Goal: Information Seeking & Learning: Learn about a topic

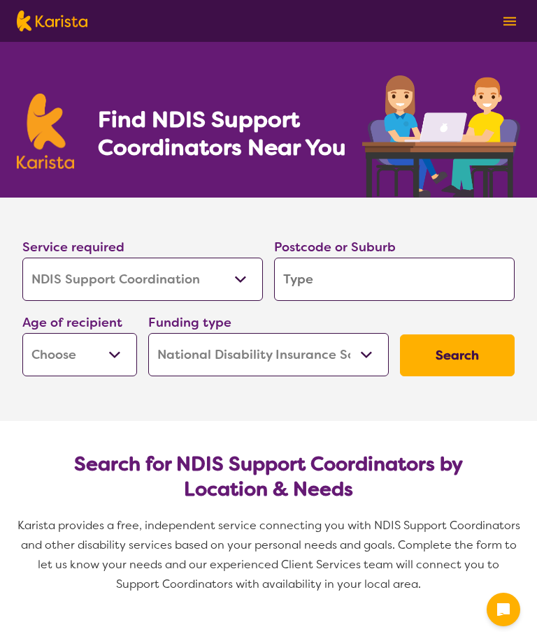
select select "NDIS Support Coordination"
select select "NDIS"
select select "NDIS Support Coordination"
select select "NDIS"
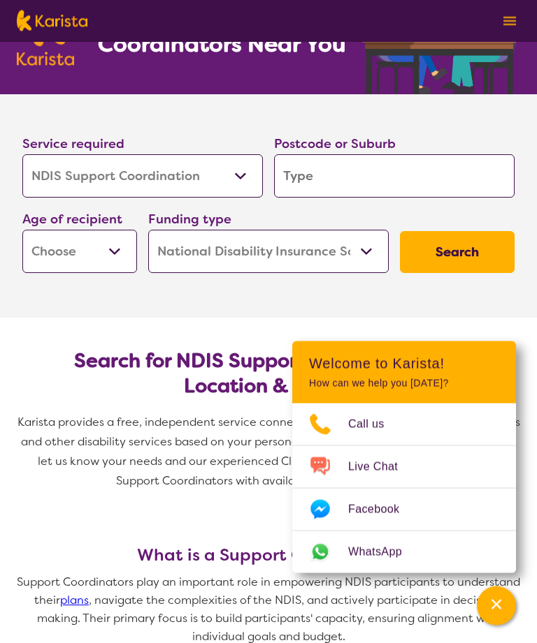
scroll to position [99, 0]
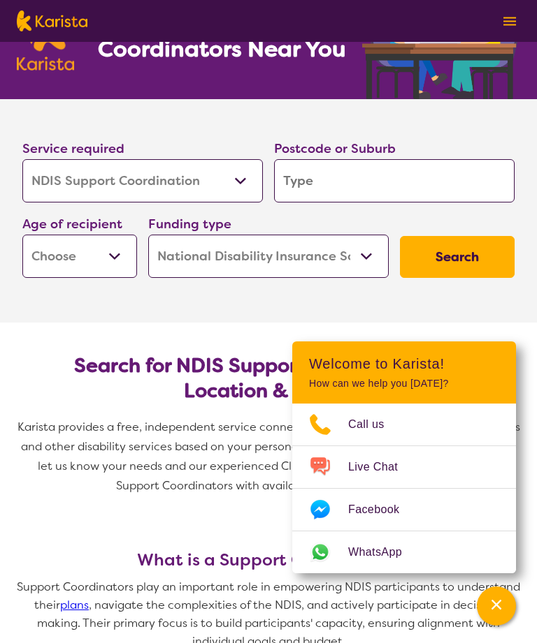
click at [385, 183] on input "search" at bounding box center [394, 180] width 240 height 43
type input "6"
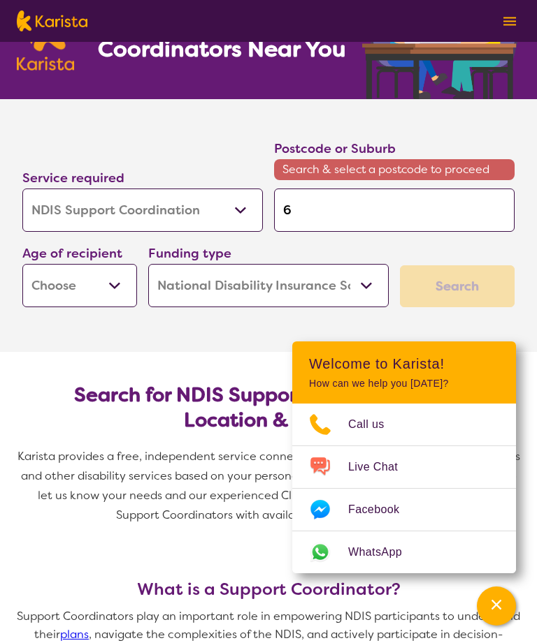
type input "60"
type input "606"
type input "6066"
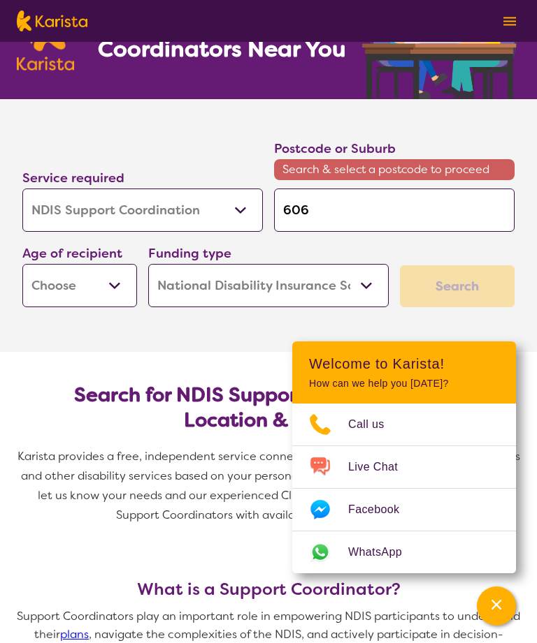
type input "6066"
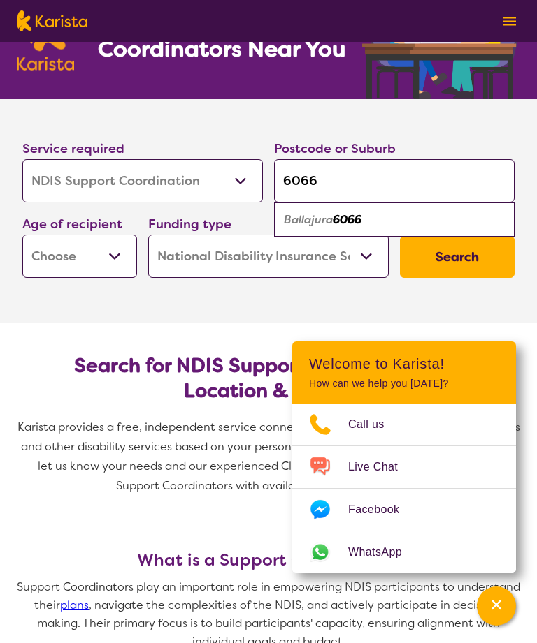
type input "6066"
click at [122, 258] on select "Early Childhood - 0 to 9 Child - 10 to 11 Adolescent - 12 to 17 Adult - 18 to 6…" at bounding box center [79, 256] width 115 height 43
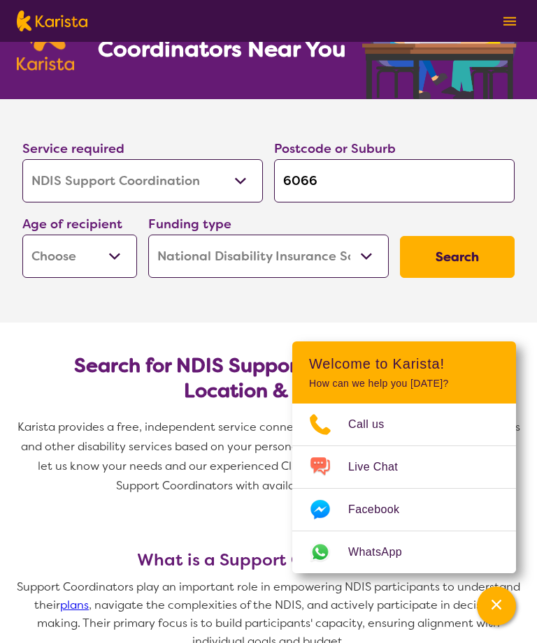
select select "AD"
click at [472, 258] on button "Search" at bounding box center [457, 257] width 115 height 42
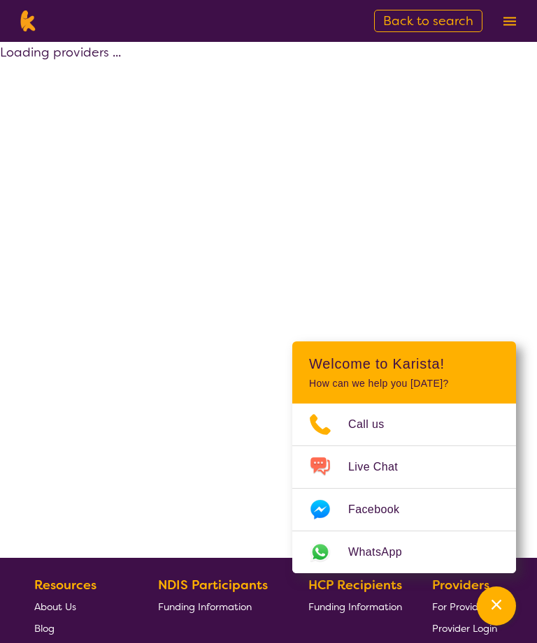
select select "by_score"
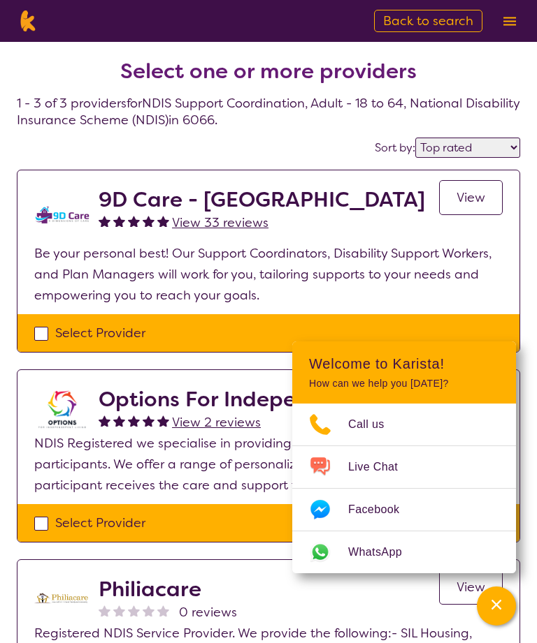
click at [163, 198] on h2 "9D Care - [GEOGRAPHIC_DATA]" at bounding box center [262, 199] width 326 height 25
click at [486, 196] on link "View" at bounding box center [471, 197] width 64 height 35
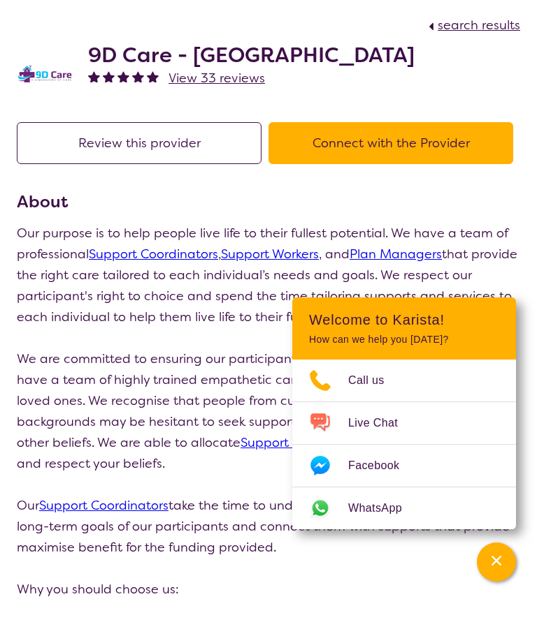
scroll to position [44, 0]
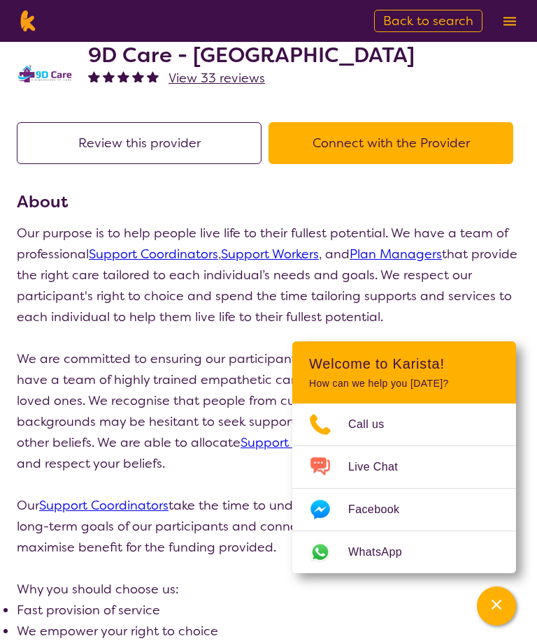
click at [199, 257] on link "Support Coordinators" at bounding box center [153, 254] width 129 height 17
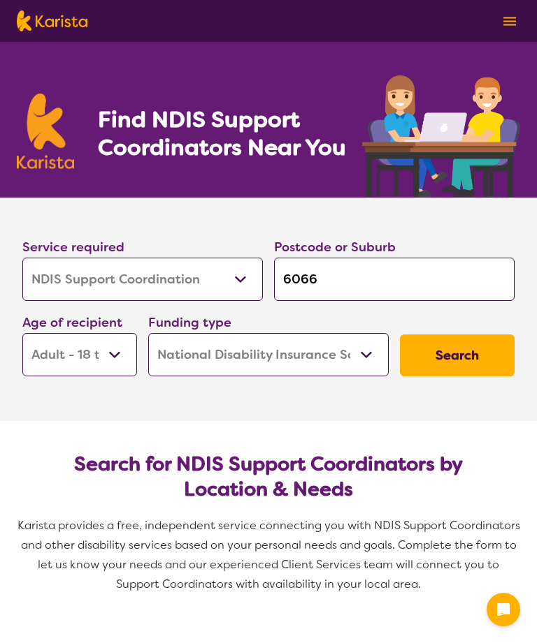
select select "NDIS Support Coordination"
select select "AD"
select select "NDIS"
select select "NDIS Support Coordination"
select select "AD"
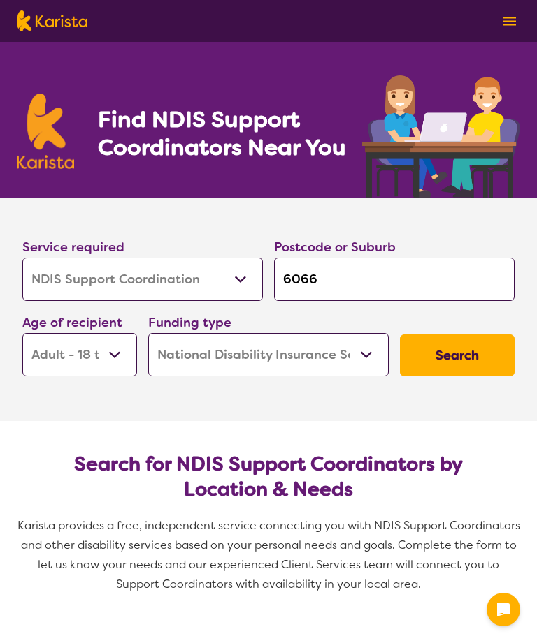
select select "NDIS"
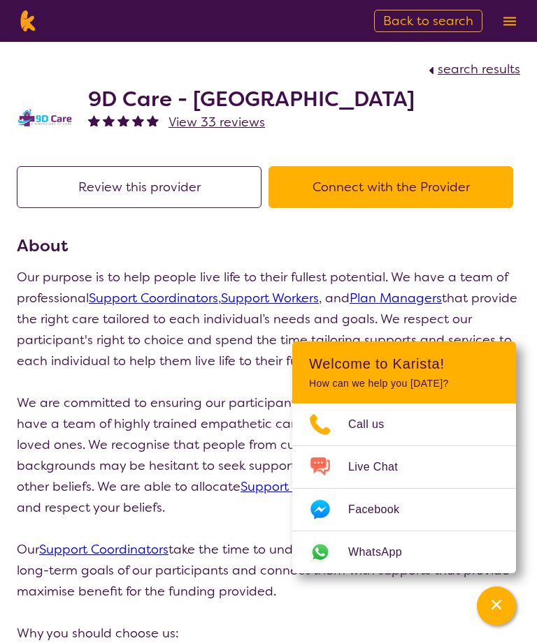
scroll to position [44, 0]
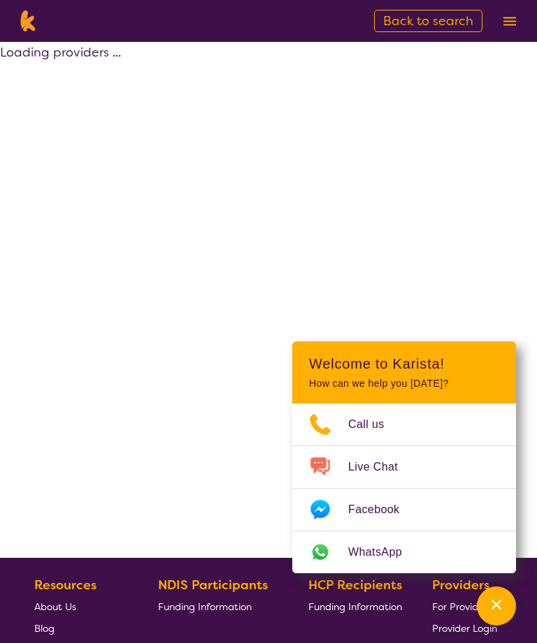
select select "by_score"
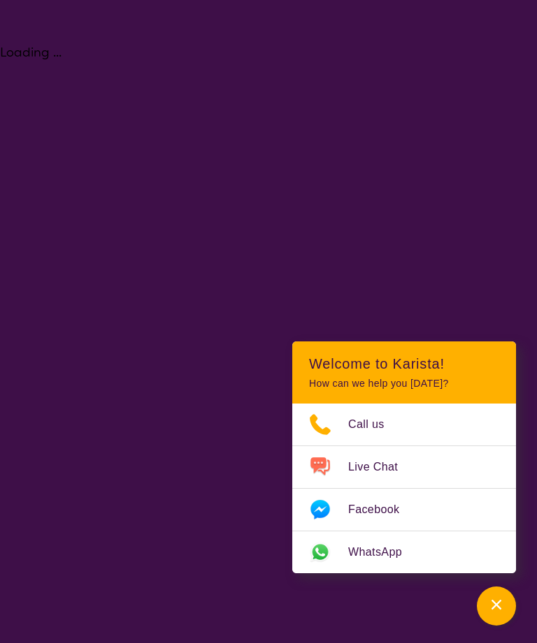
select select "NDIS Support Coordination"
select select "AD"
select select "NDIS"
select select "NDIS Support Coordination"
select select "AD"
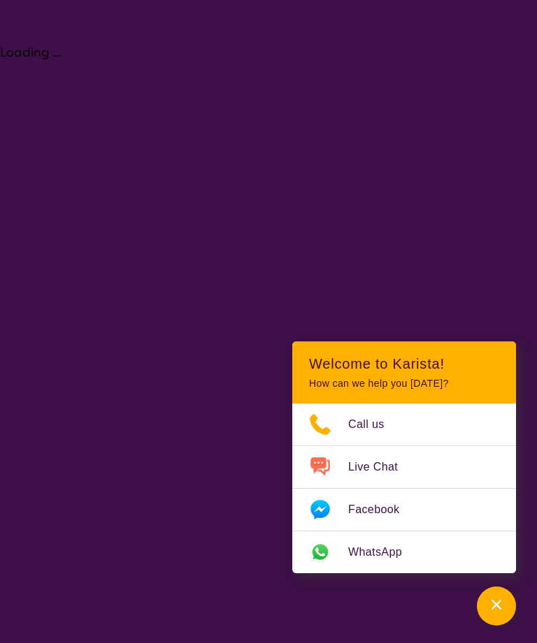
select select "NDIS"
